Goal: Transaction & Acquisition: Purchase product/service

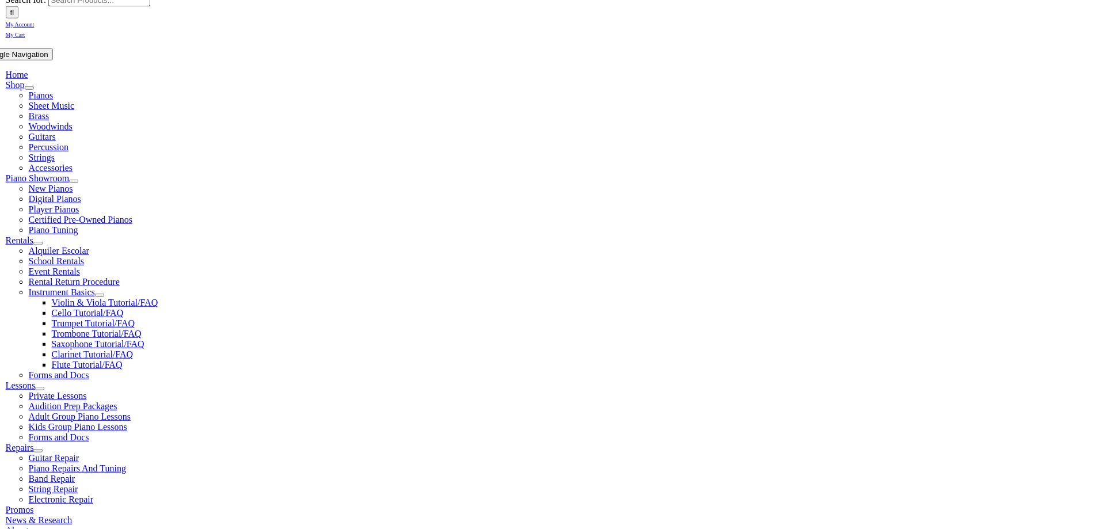
scroll to position [181, 0]
type input "sky"
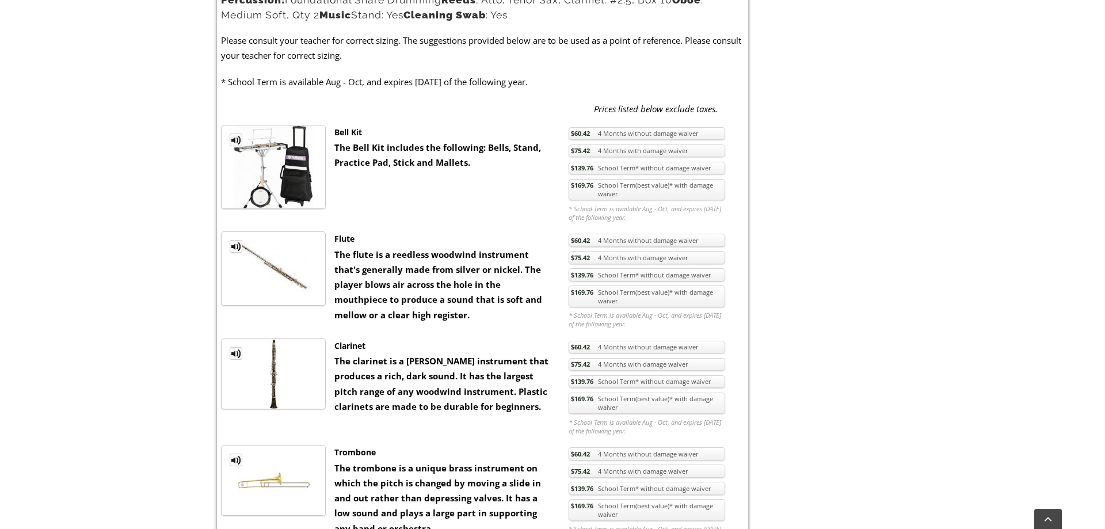
scroll to position [627, 0]
click at [643, 294] on link "$169.76 School Term(best value)* with damage waiver" at bounding box center [646, 296] width 157 height 22
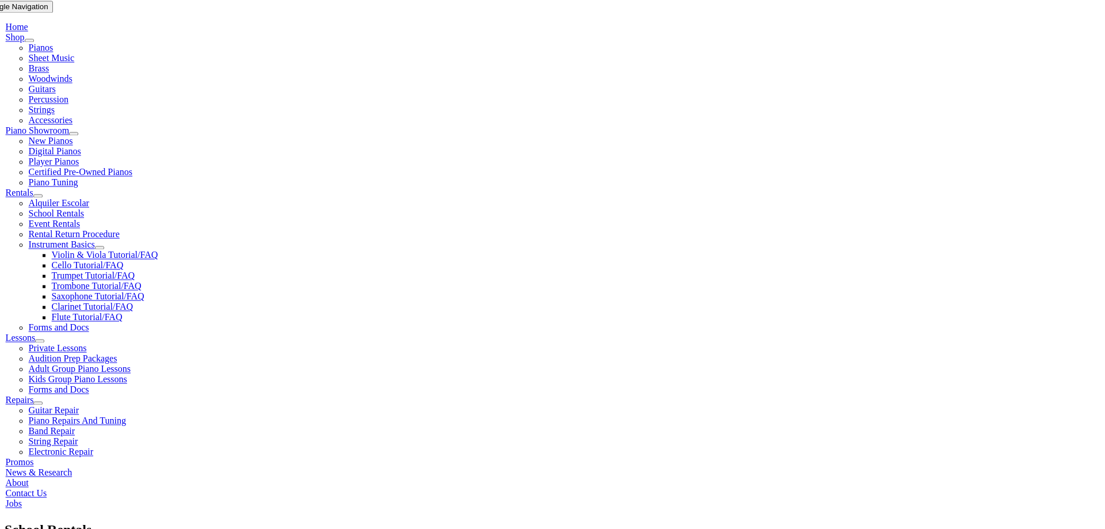
scroll to position [232, 0]
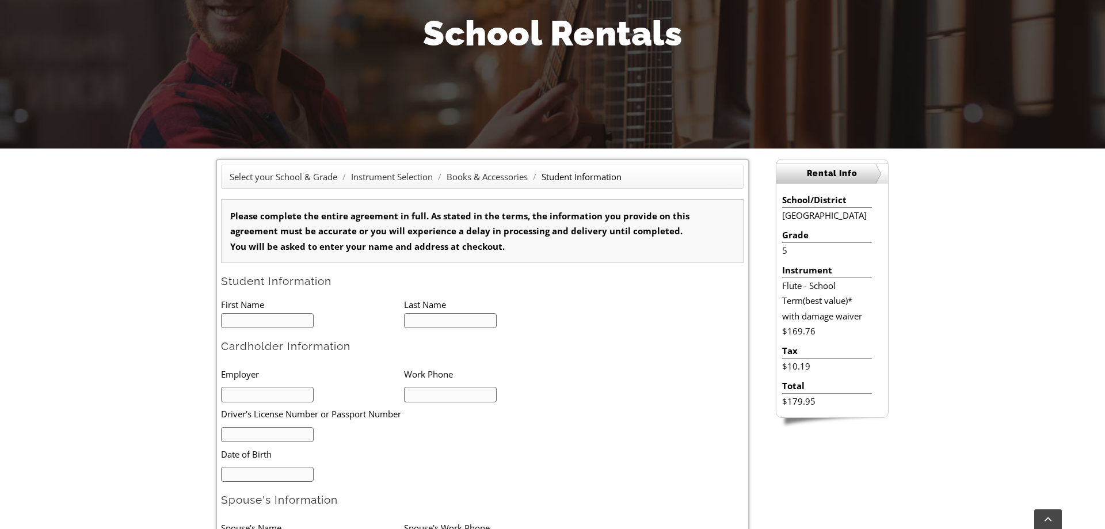
scroll to position [184, 0]
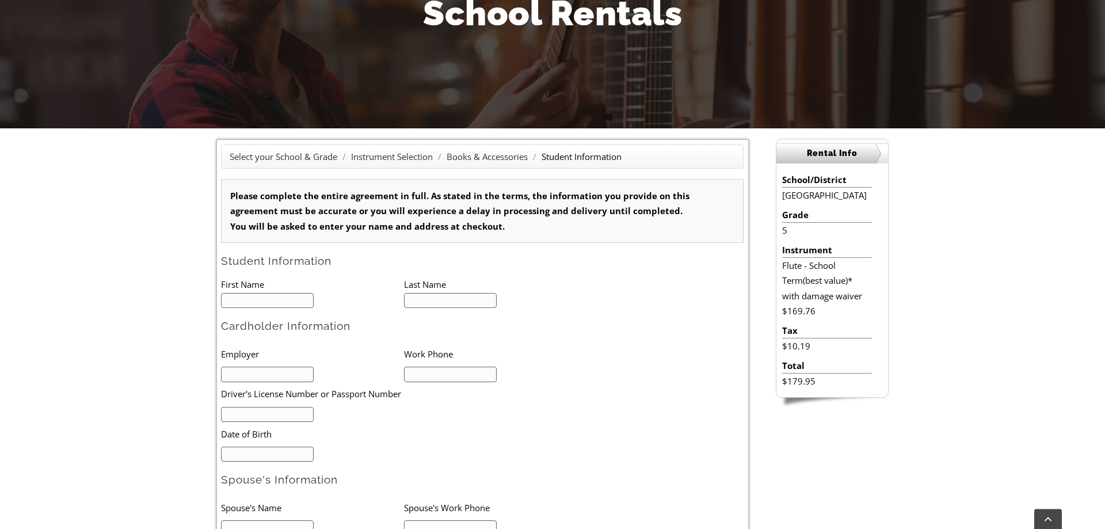
click at [283, 304] on input "text" at bounding box center [267, 301] width 93 height 16
type input "1"
type input "p"
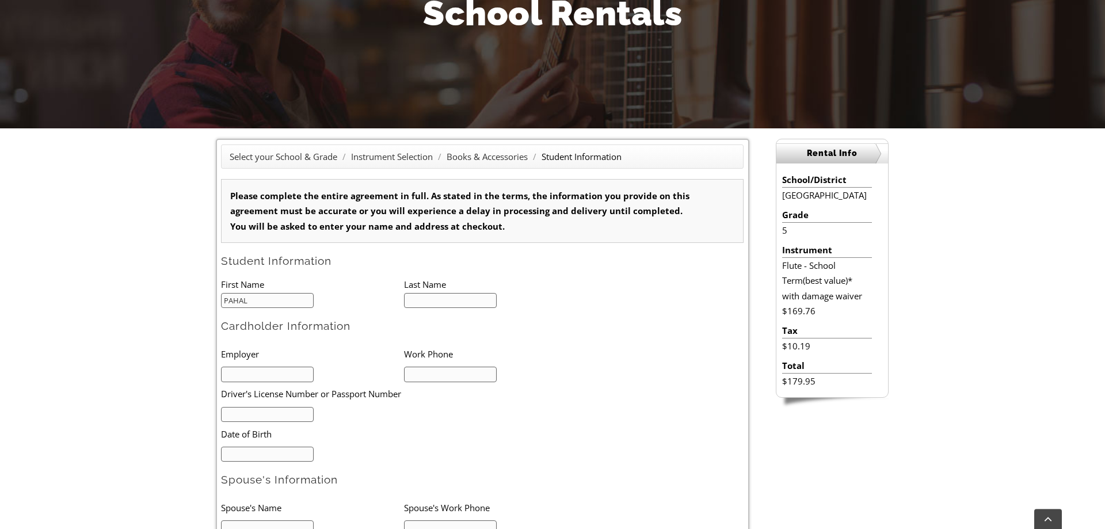
type input "PAHAL"
type input "JOSHI"
type input "iCREON"
type input "12/20/1984"
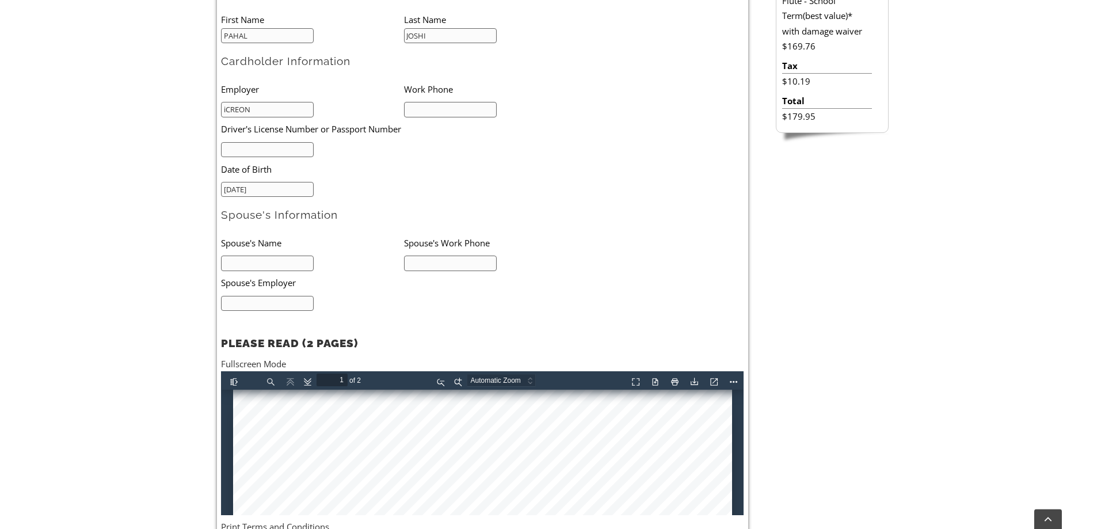
click at [269, 260] on input "text" at bounding box center [267, 263] width 93 height 16
type input "y"
type input "YOGEETA"
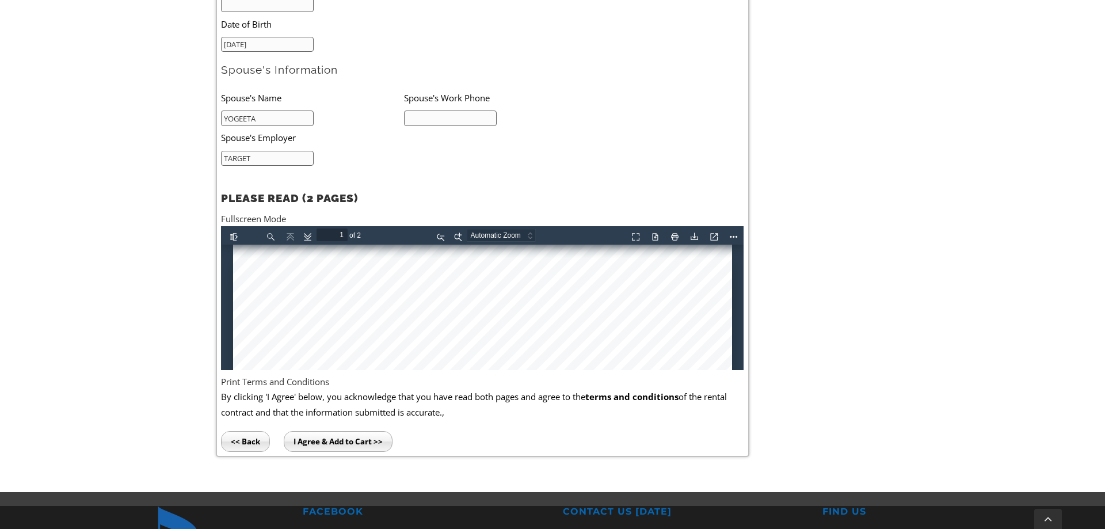
scroll to position [175, 0]
type input "TARGET"
click at [336, 437] on input "I Agree & Add to Cart >>" at bounding box center [338, 441] width 109 height 21
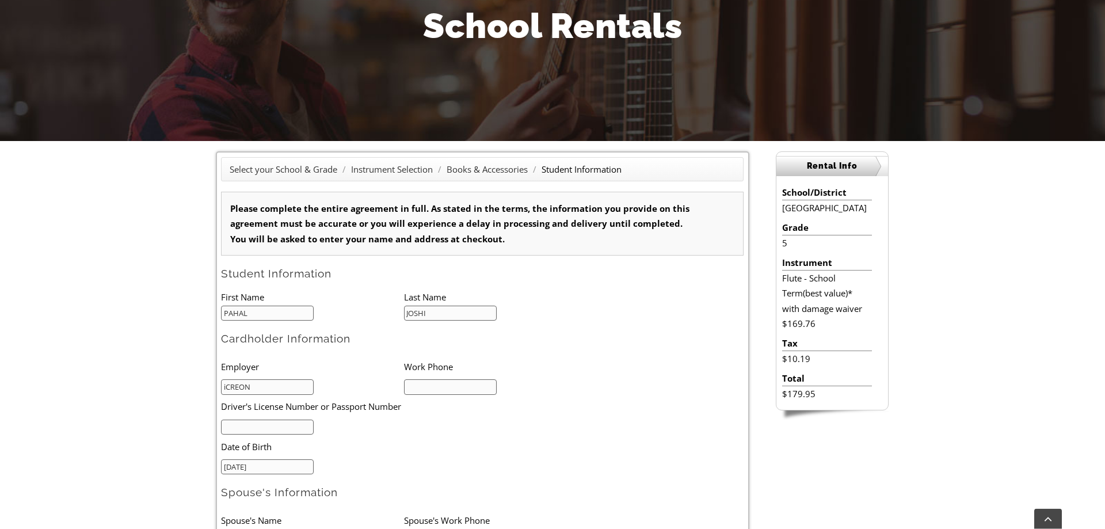
scroll to position [144, 0]
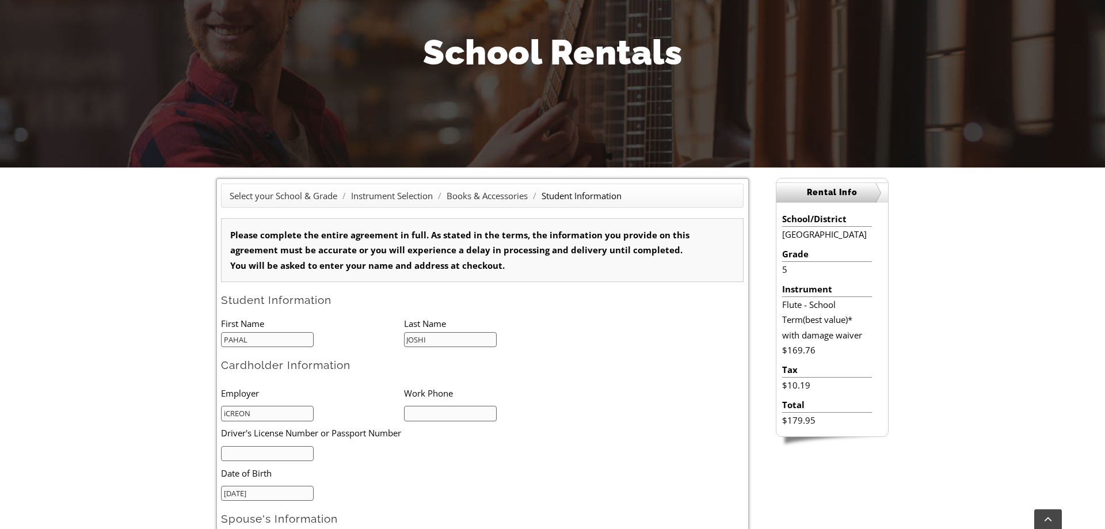
click at [447, 415] on input "text" at bounding box center [450, 414] width 93 height 16
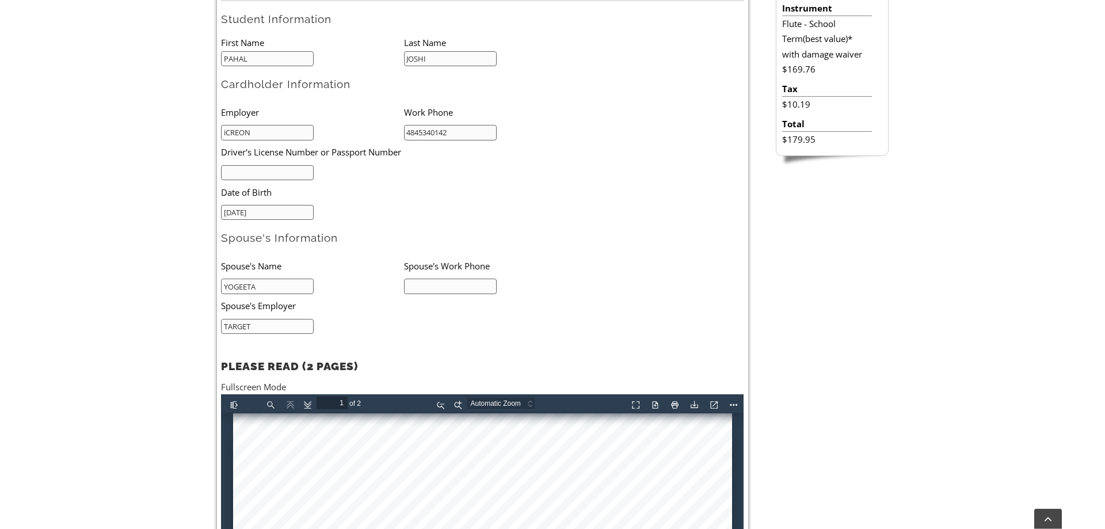
scroll to position [426, 0]
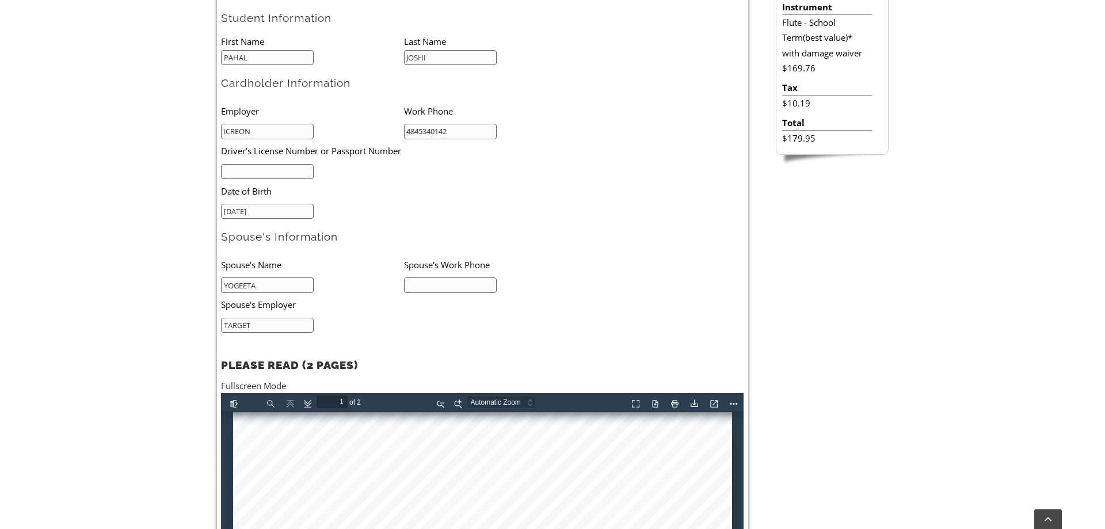
type input "4845340142"
click at [456, 282] on input "text" at bounding box center [450, 285] width 93 height 16
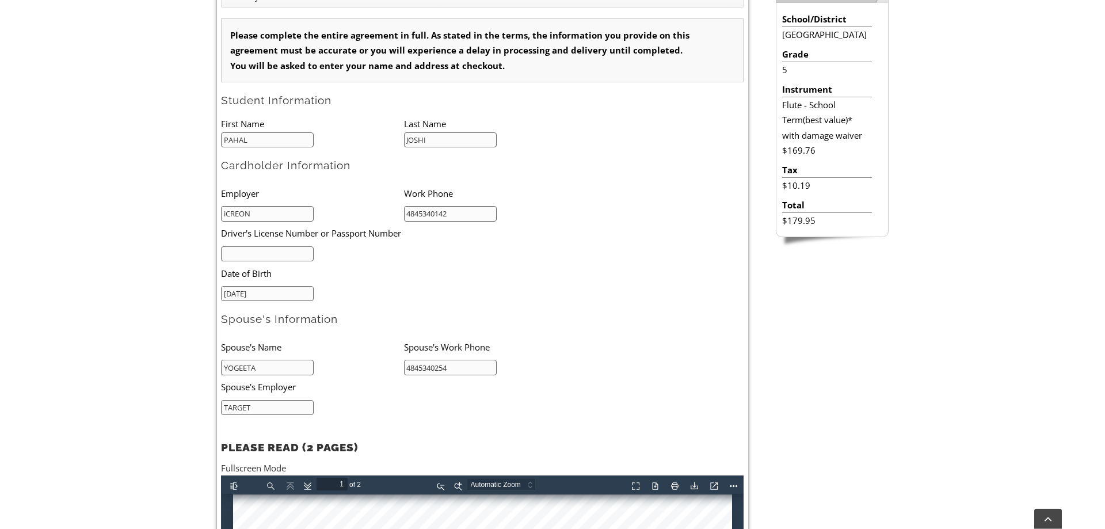
scroll to position [342, 0]
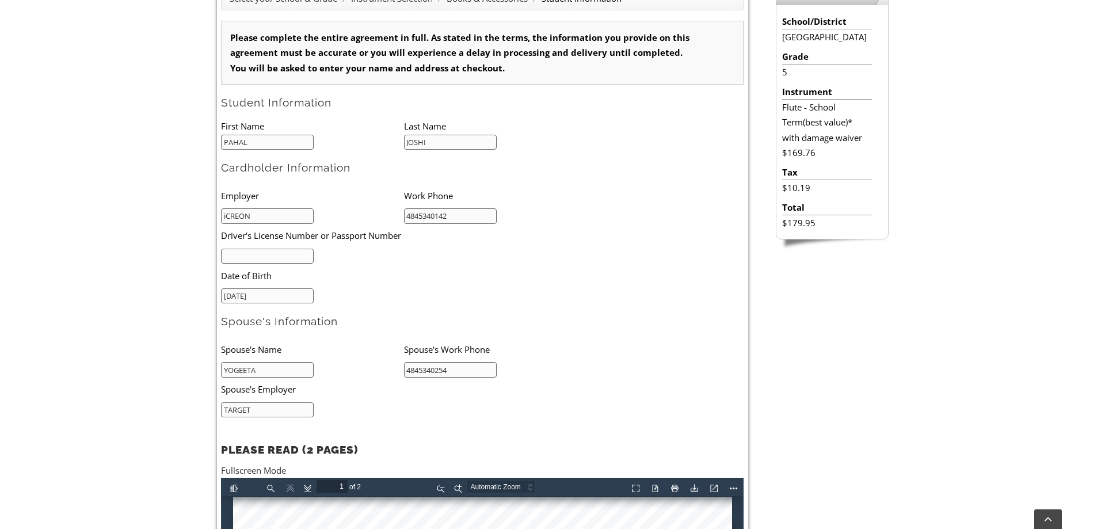
type input "4845340254"
click at [261, 259] on input "text" at bounding box center [267, 257] width 93 height 16
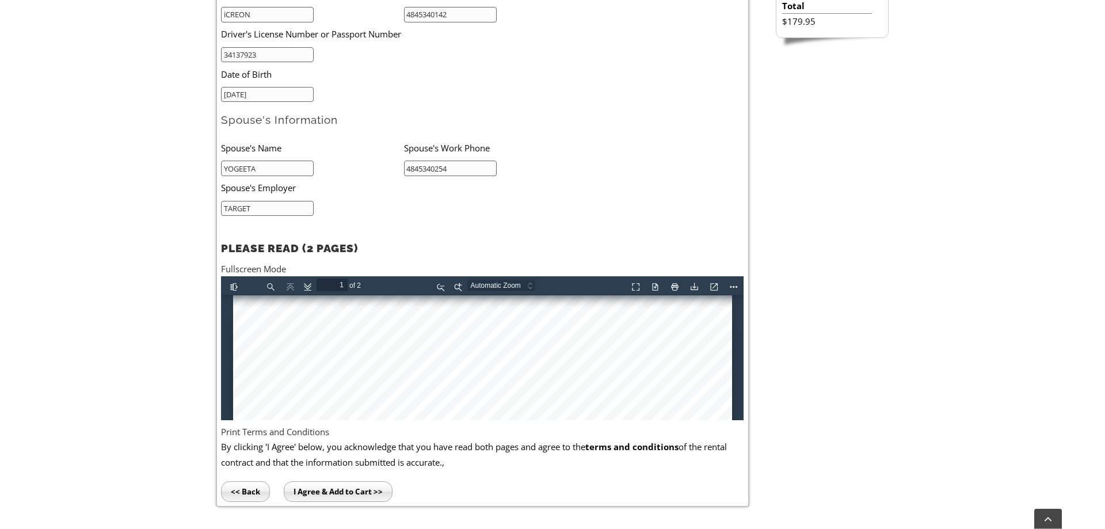
scroll to position [534, 0]
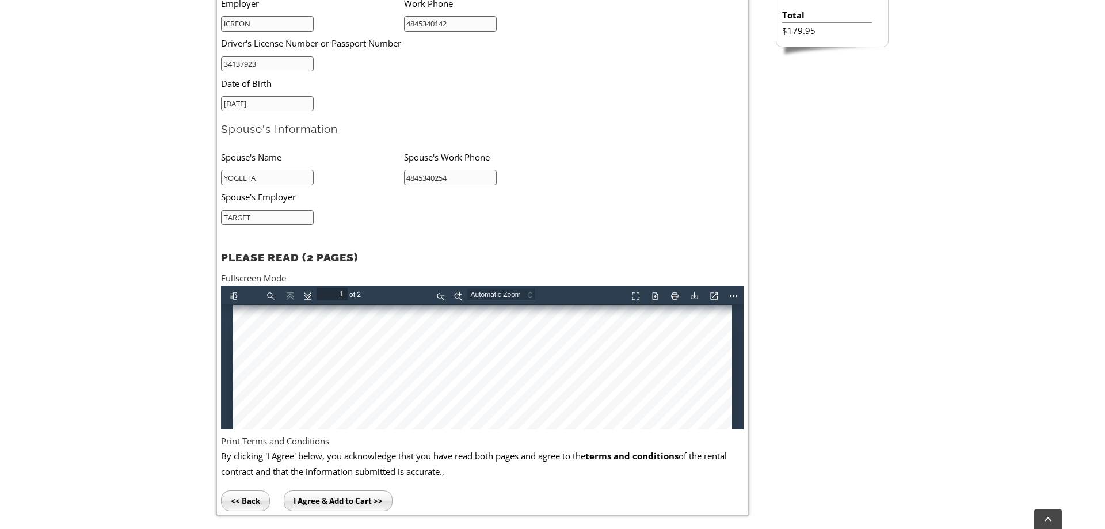
type input "34137923"
click at [356, 496] on input "I Agree & Add to Cart >>" at bounding box center [338, 500] width 109 height 21
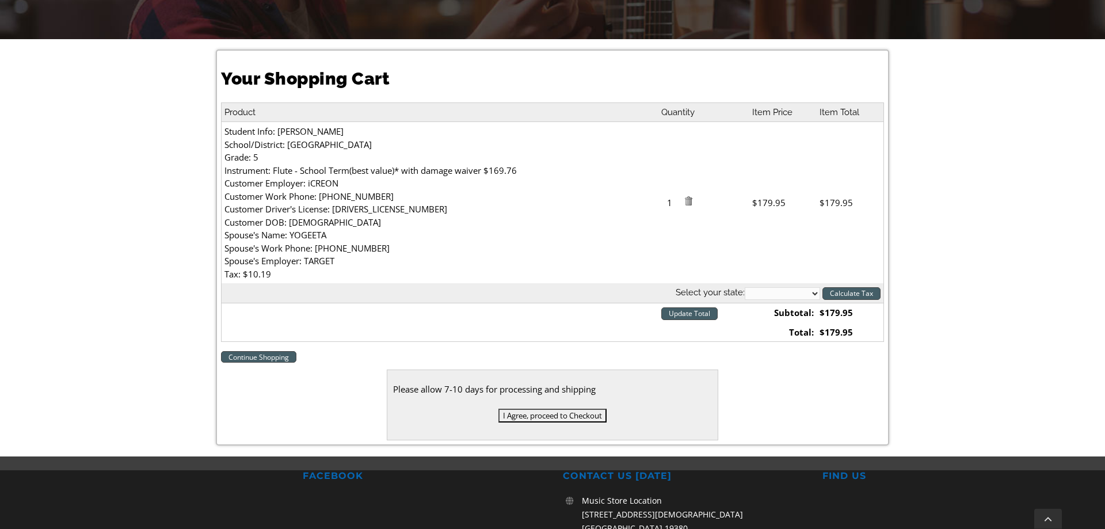
scroll to position [273, 0]
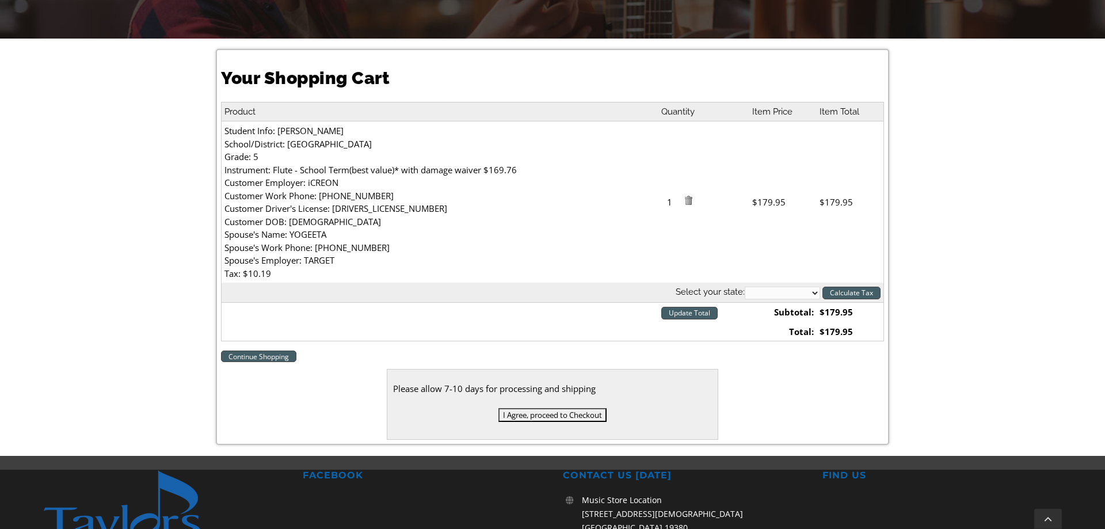
click at [550, 415] on input "I Agree, proceed to Checkout" at bounding box center [552, 415] width 108 height 14
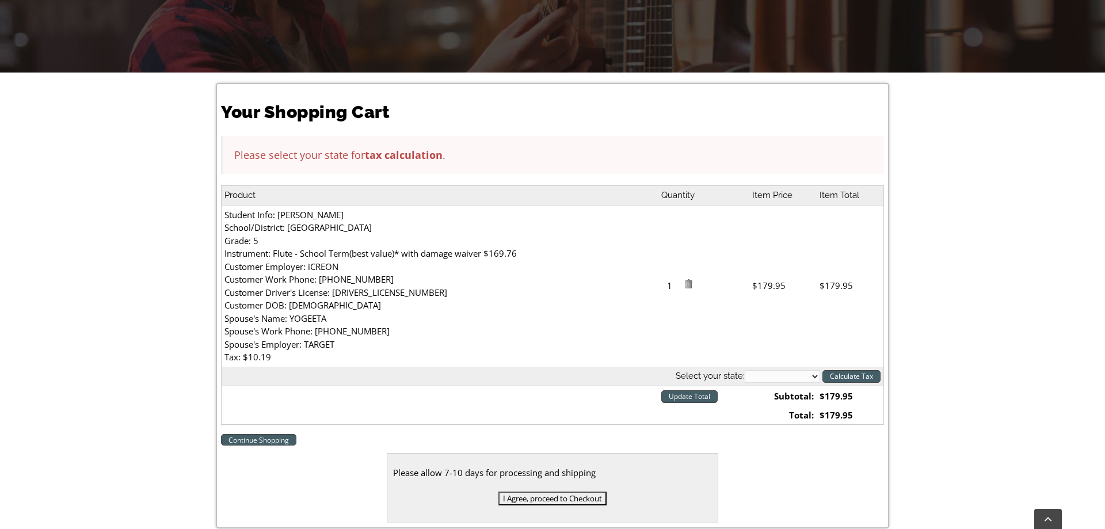
scroll to position [240, 0]
click at [745, 369] on select "[US_STATE] [US_STATE] [US_STATE] [US_STATE] [US_STATE] [US_STATE] [US_STATE] [U…" at bounding box center [782, 375] width 75 height 13
select select "PA"
click at [856, 375] on input "Calculate Tax" at bounding box center [851, 375] width 58 height 13
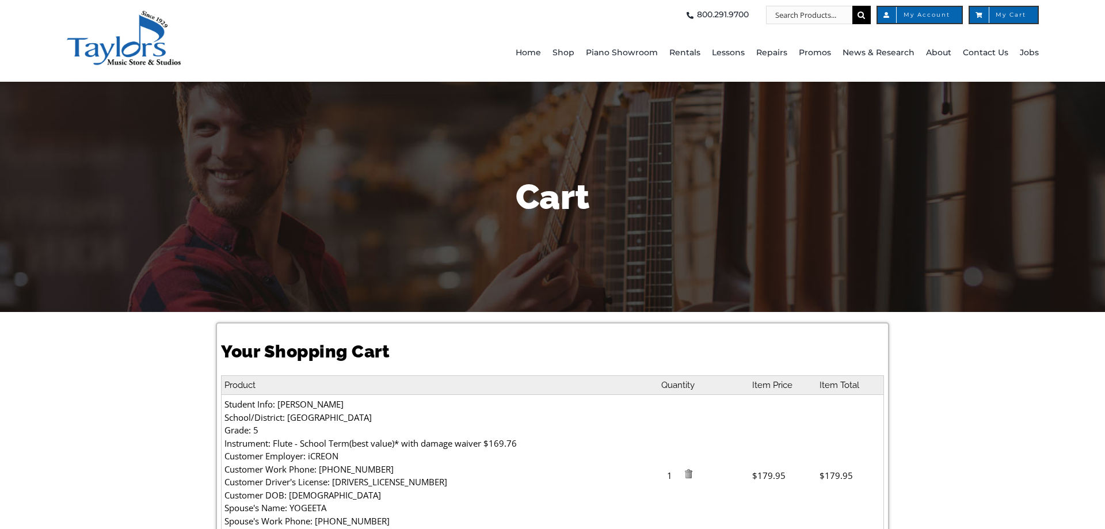
select select "PA"
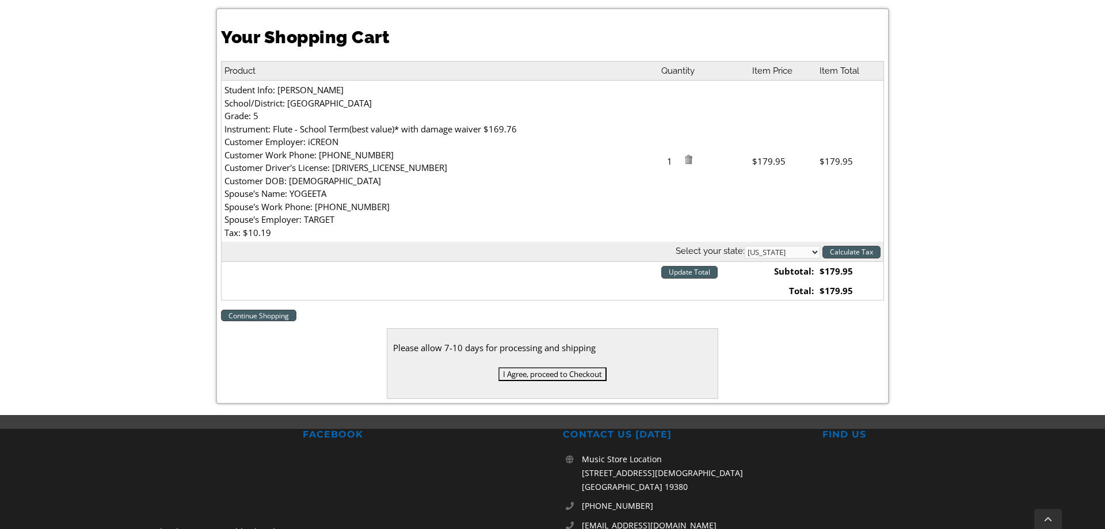
scroll to position [315, 0]
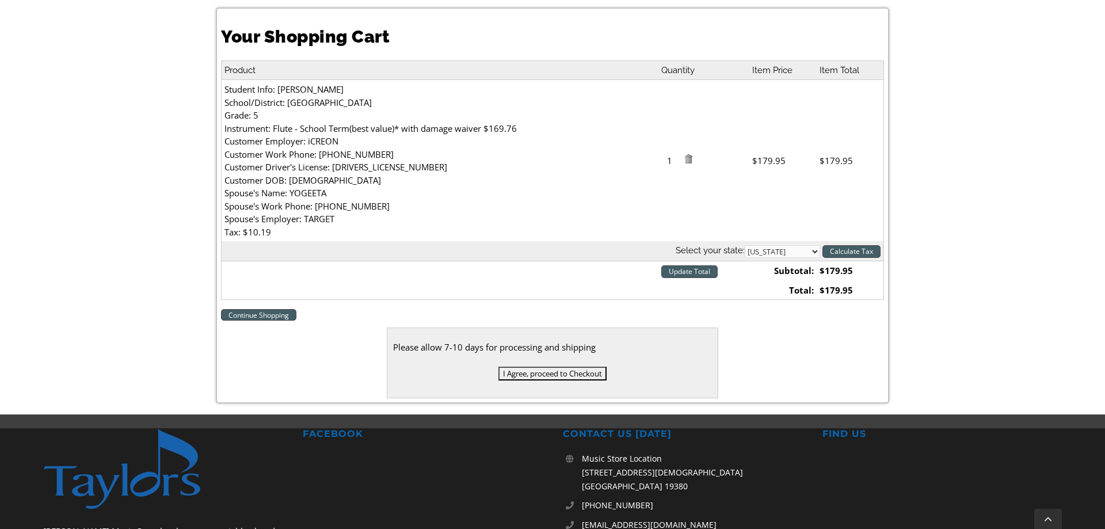
click at [560, 377] on input "I Agree, proceed to Checkout" at bounding box center [552, 374] width 108 height 14
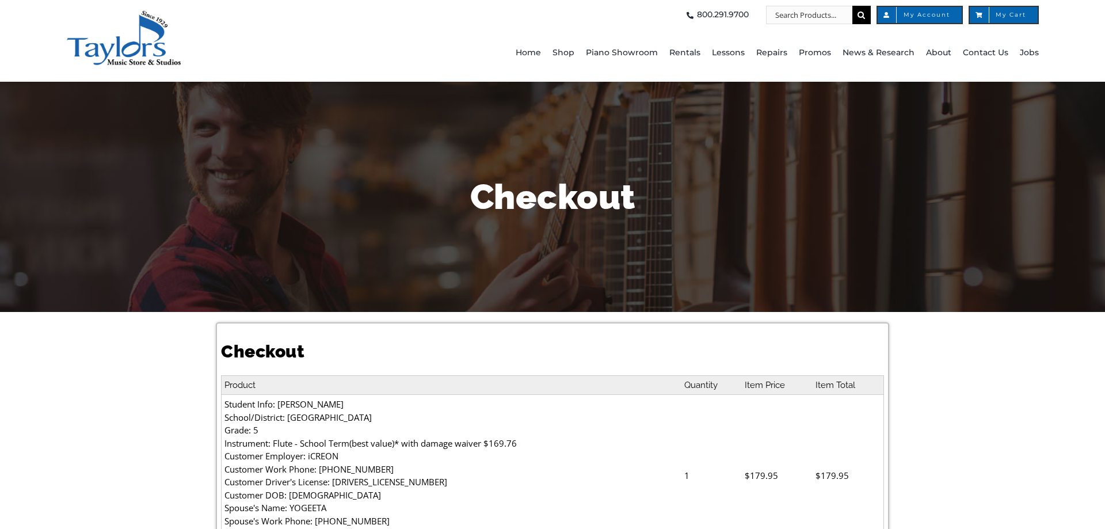
select select
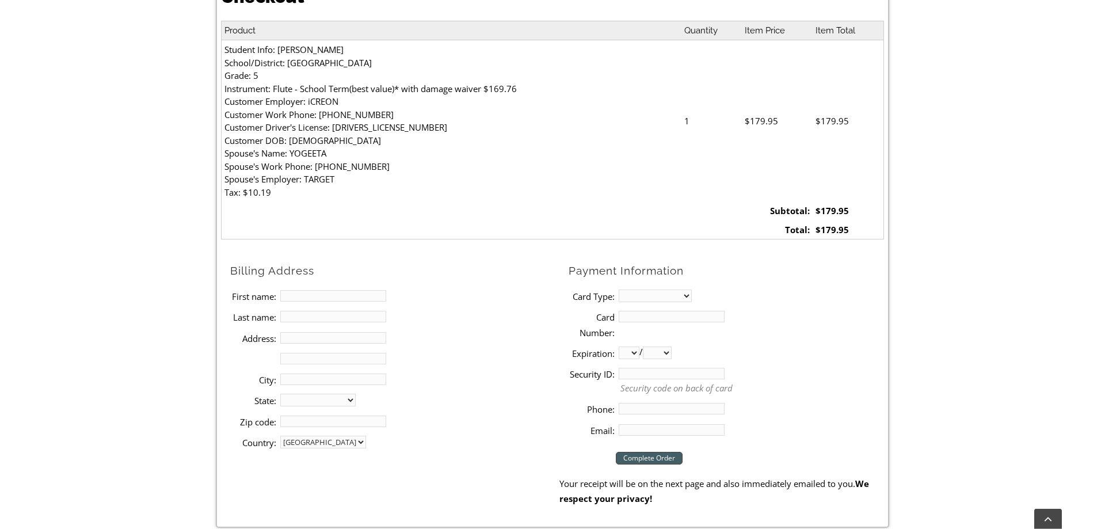
scroll to position [405, 0]
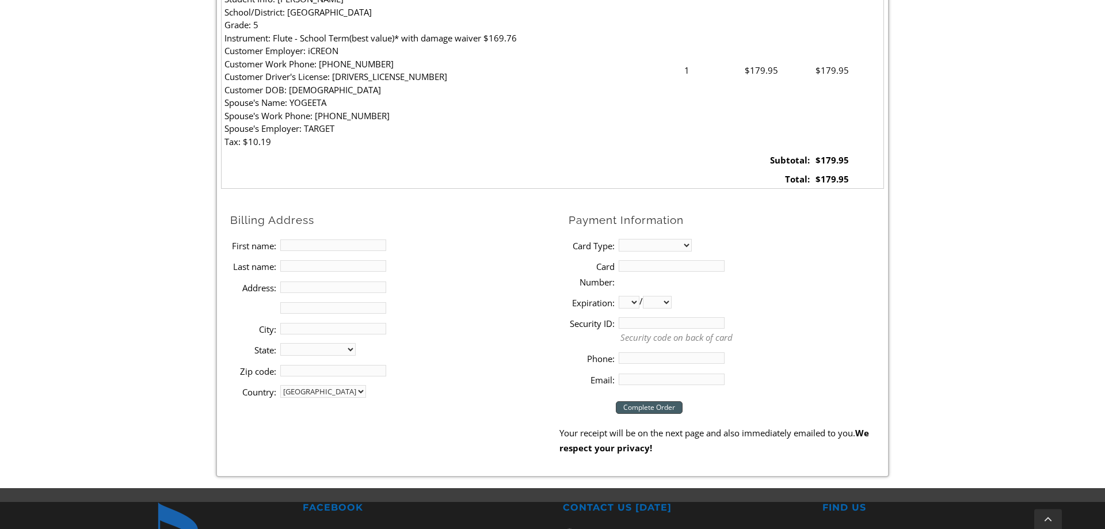
click at [321, 244] on input "First name:" at bounding box center [333, 245] width 106 height 12
type input "f"
type input "d"
type input "DEEPAK"
type input "JOSHI"
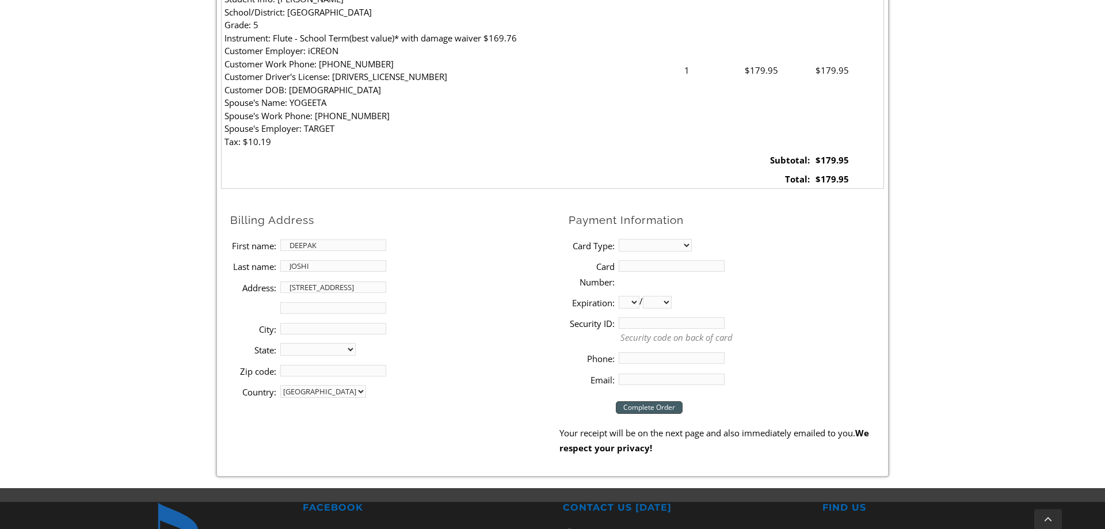
type input "[STREET_ADDRESS]"
type input "APT L 302"
type input "AUDUBON"
select select "PA"
type input "19403"
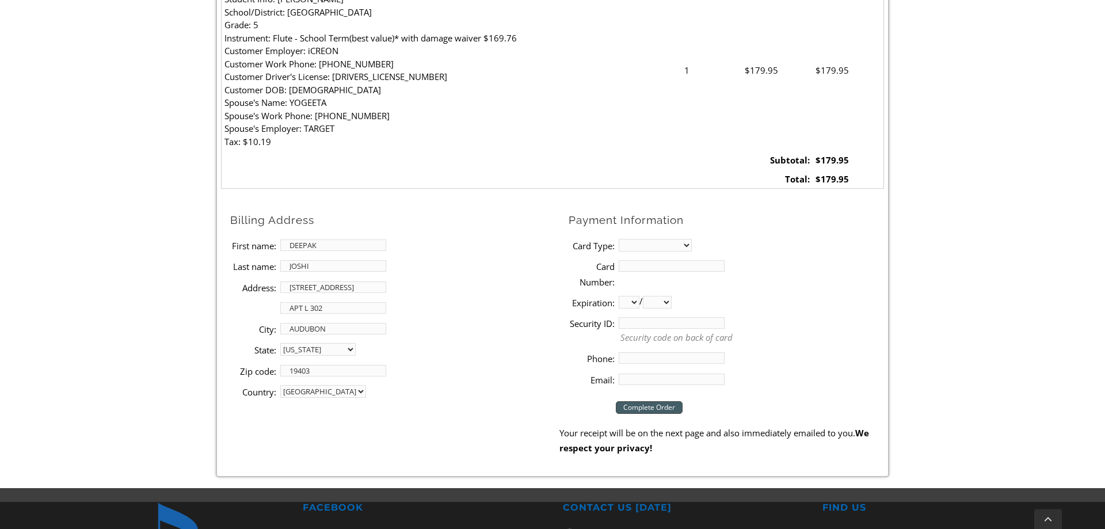
click at [619, 239] on select "MasterCard Visa American Express Discover" at bounding box center [655, 245] width 73 height 13
select select "mastercard"
click option "MasterCard" at bounding box center [0, 0] width 0 height 0
click at [652, 264] on input "Card Number:" at bounding box center [672, 266] width 106 height 12
type input "[CREDIT_CARD_NUMBER]"
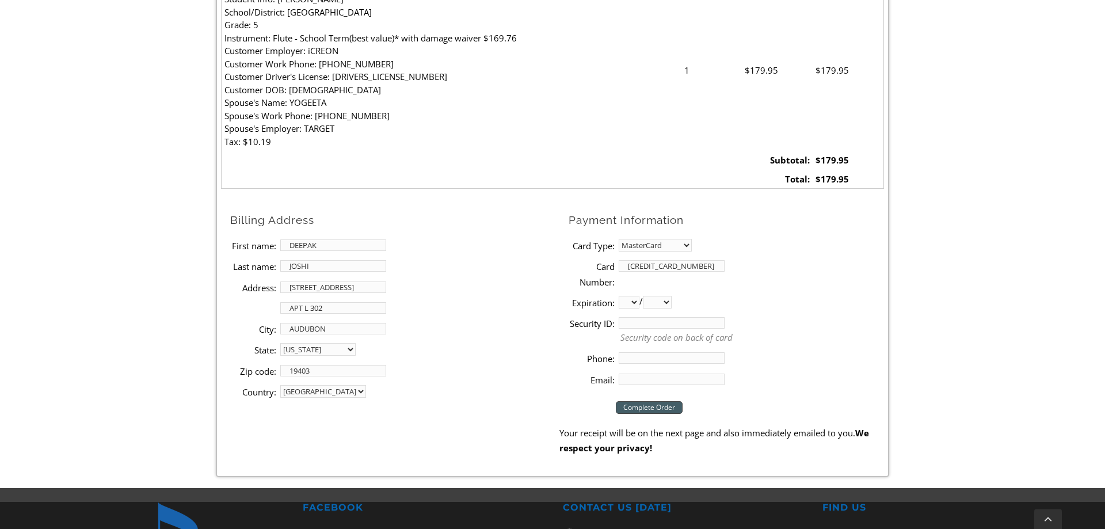
click at [619, 296] on select "01 02 03 04 05 06 07 08 09 10 11 12" at bounding box center [629, 302] width 21 height 13
select select "12"
click option "12" at bounding box center [0, 0] width 0 height 0
click at [643, 296] on select "2025 2026 2027 2028 2029 2030 2031 2032 2033 2034 2035 2036 2037" at bounding box center [657, 302] width 29 height 13
select select "2027"
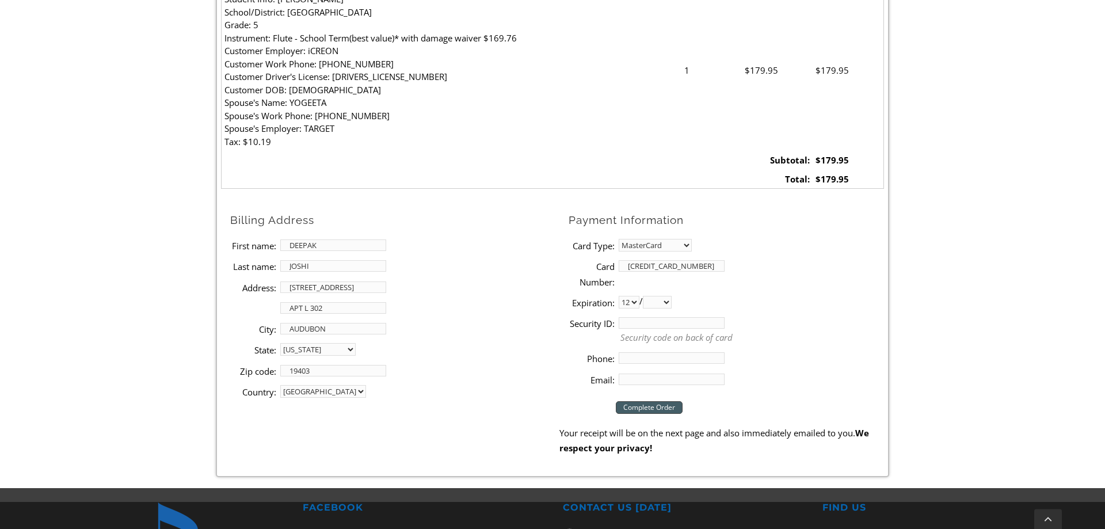
click option "2027" at bounding box center [0, 0] width 0 height 0
click at [626, 321] on input "Security ID:" at bounding box center [672, 323] width 106 height 12
type input "034"
click at [632, 359] on input "Phone:" at bounding box center [672, 358] width 106 height 12
type input "4845340142"
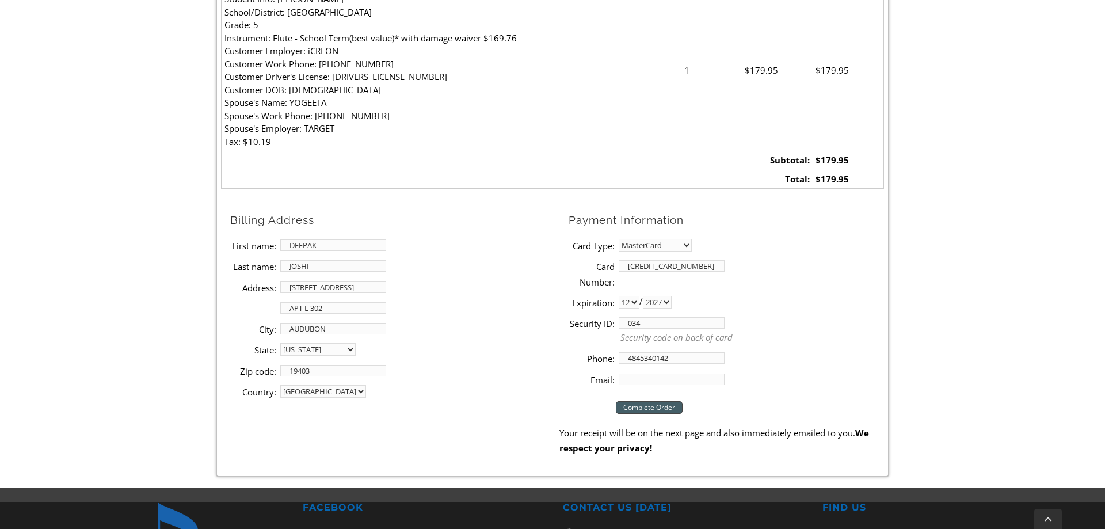
click at [632, 384] on input "Email:" at bounding box center [672, 379] width 106 height 12
type input "[EMAIL_ADDRESS][DOMAIN_NAME]"
drag, startPoint x: 659, startPoint y: 420, endPoint x: 660, endPoint y: 409, distance: 11.5
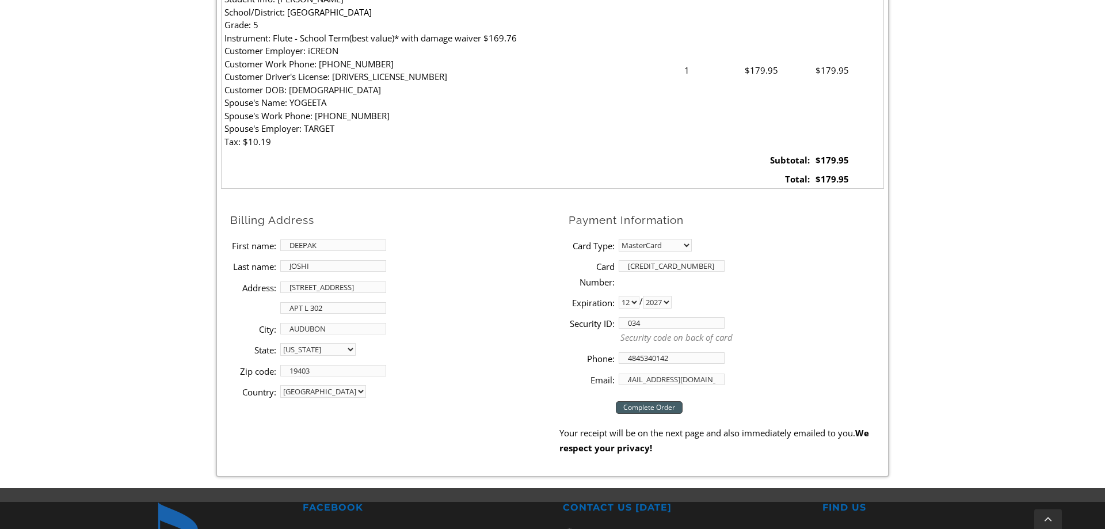
click at [660, 409] on div "Checkout Complete Order Your receipt will be on the next page and also immediat…" at bounding box center [721, 423] width 325 height 66
click at [660, 409] on input "Complete Order" at bounding box center [649, 407] width 67 height 13
